Goal: Check status: Check status

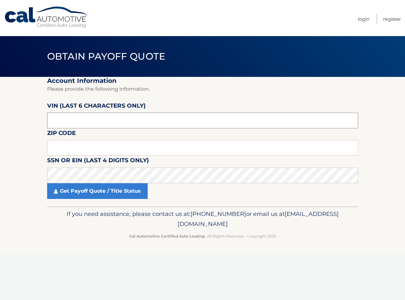
click at [94, 123] on input "text" at bounding box center [202, 121] width 311 height 16
type input "P*****"
type input "3*****"
type input "437392"
type input "10312"
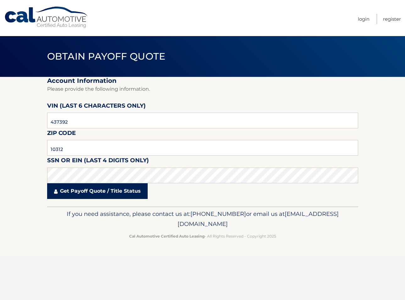
click at [95, 192] on link "Get Payoff Quote / Title Status" at bounding box center [97, 191] width 101 height 16
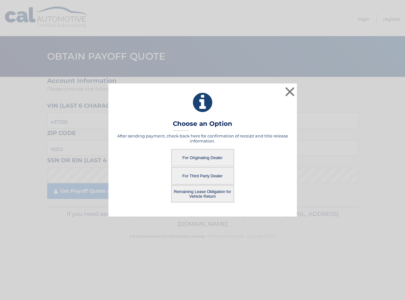
click at [197, 193] on button "Remaining Lease Obligation for Vehicle Return" at bounding box center [202, 193] width 63 height 17
click at [205, 195] on button "Remaining Lease Obligation for Vehicle Return" at bounding box center [202, 193] width 63 height 17
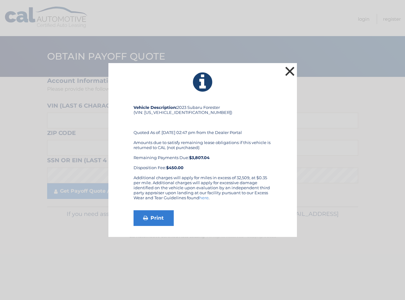
click at [291, 68] on button "×" at bounding box center [290, 71] width 13 height 13
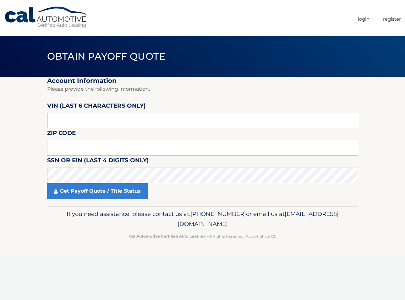
click at [113, 119] on input "text" at bounding box center [202, 121] width 311 height 16
type input "437392"
type input "10312"
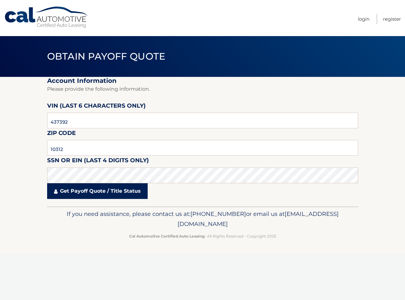
click at [102, 190] on link "Get Payoff Quote / Title Status" at bounding box center [97, 191] width 101 height 16
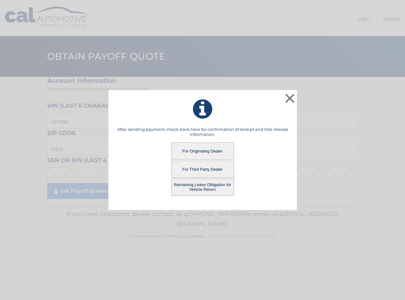
click at [206, 151] on button "For Originating Dealer" at bounding box center [202, 151] width 63 height 17
click at [202, 152] on button "For Originating Dealer" at bounding box center [202, 151] width 63 height 17
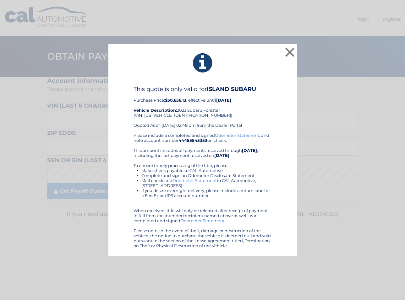
click at [175, 116] on div "This quote is only valid for ISLAND SUBARU Purchase Price: $30,656.13 , effecti…" at bounding box center [203, 109] width 138 height 47
copy div "[US_VEHICLE_IDENTIFICATION_NUMBER]"
click at [293, 52] on button "×" at bounding box center [290, 52] width 13 height 13
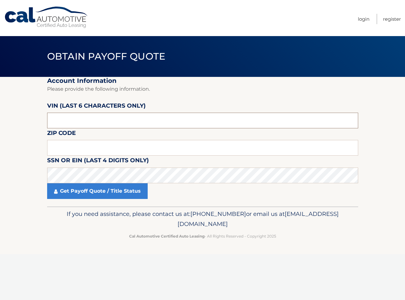
click at [75, 119] on input "text" at bounding box center [202, 121] width 311 height 16
type input "437392"
type input "10312"
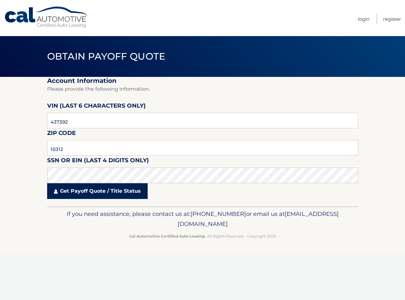
click at [94, 192] on link "Get Payoff Quote / Title Status" at bounding box center [97, 191] width 101 height 16
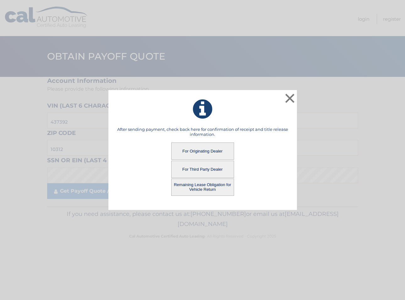
click at [201, 166] on button "For Third Party Dealer" at bounding box center [202, 169] width 63 height 17
click at [203, 169] on button "For Third Party Dealer" at bounding box center [202, 169] width 63 height 17
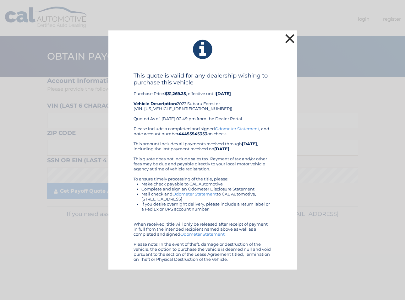
click at [289, 40] on button "×" at bounding box center [290, 38] width 13 height 13
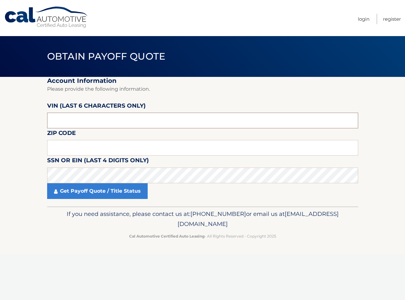
click at [122, 119] on input "text" at bounding box center [202, 121] width 311 height 16
type input "437392"
click at [101, 150] on input "text" at bounding box center [202, 148] width 311 height 16
type input "10312"
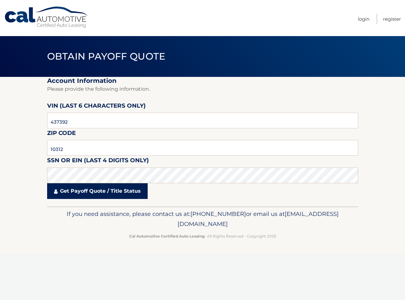
click at [106, 195] on link "Get Payoff Quote / Title Status" at bounding box center [97, 191] width 101 height 16
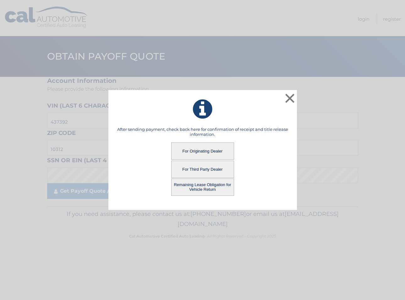
click at [208, 189] on button "Remaining Lease Obligation for Vehicle Return" at bounding box center [202, 187] width 63 height 17
click at [192, 190] on button "Remaining Lease Obligation for Vehicle Return" at bounding box center [202, 187] width 63 height 17
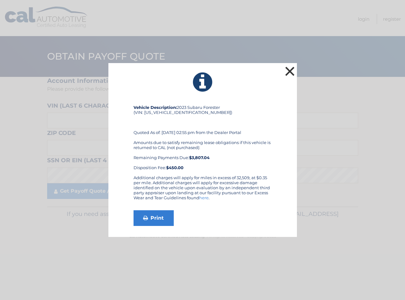
click at [288, 71] on button "×" at bounding box center [290, 71] width 13 height 13
